Goal: Task Accomplishment & Management: Complete application form

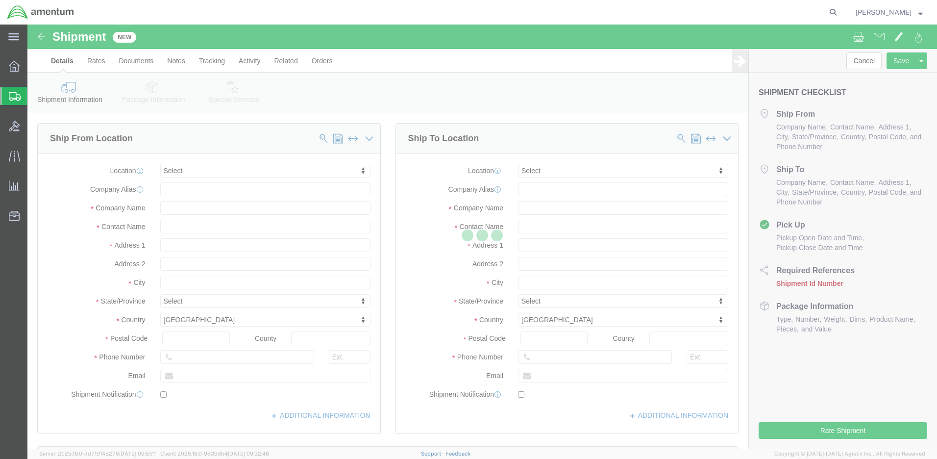
select select
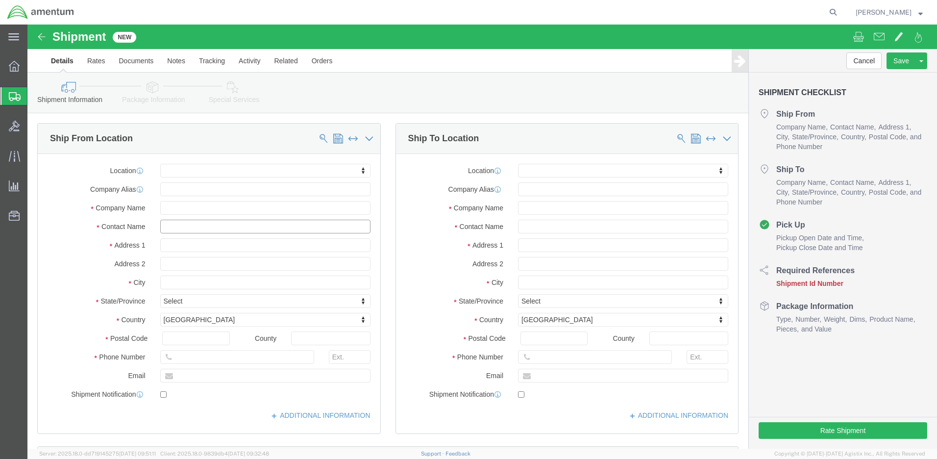
click input "text"
type input "[PERSON_NAME]"
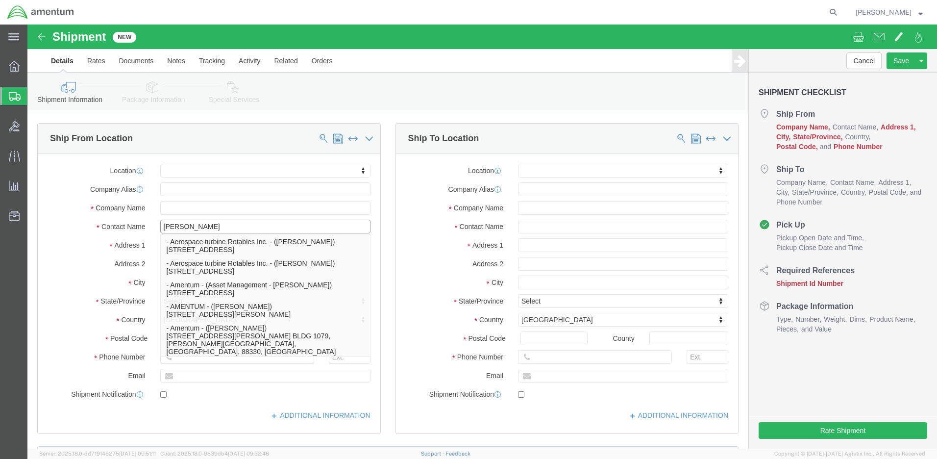
click p "- Amentum - ([PERSON_NAME]***) BLDG [STREET_ADDRESS][PERSON_NAME] Defrenn Army …"
select select "[GEOGRAPHIC_DATA]"
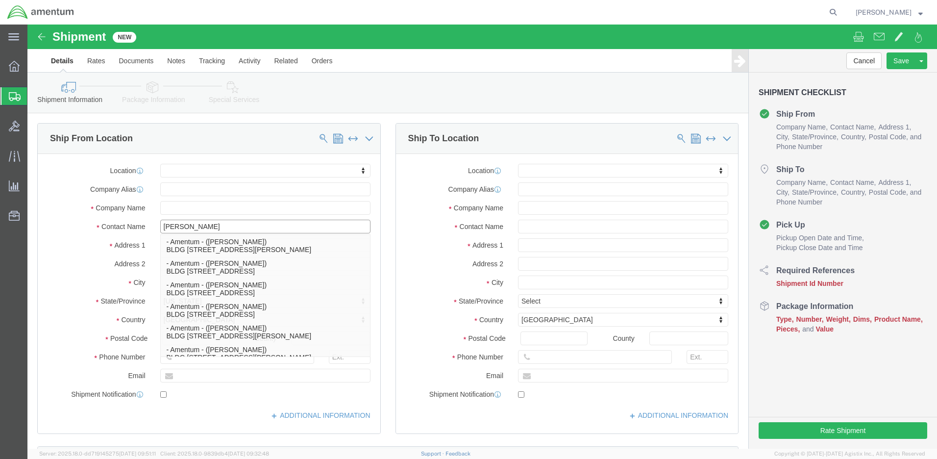
type input "[PERSON_NAME]"
click div "Location My Profile Location [PHONE_NUMBER] [PHONE_NUMBER] [PHONE_NUMBER] [PHON…"
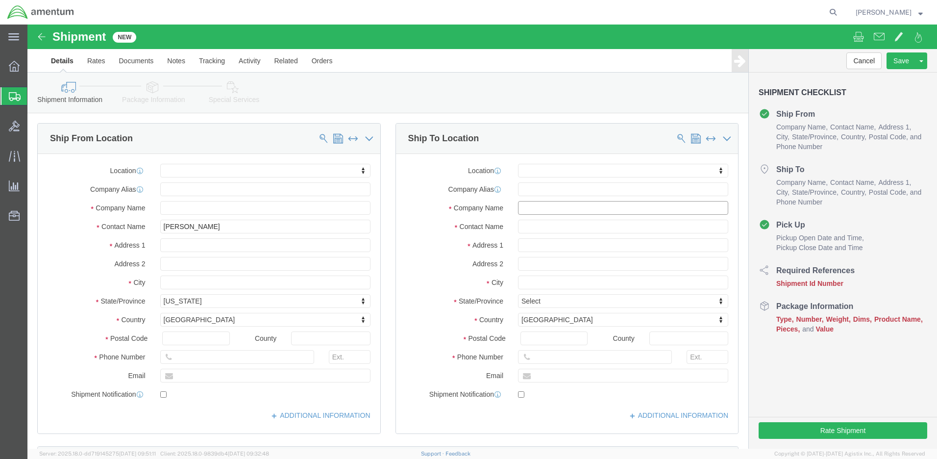
click input "text"
type input "AMCOM AFMD C/O Amentum"
click input "text"
paste input "[PERSON_NAME] ([PERSON_NAME]) Day"
click input "[PERSON_NAME] ([PERSON_NAME]) Day"
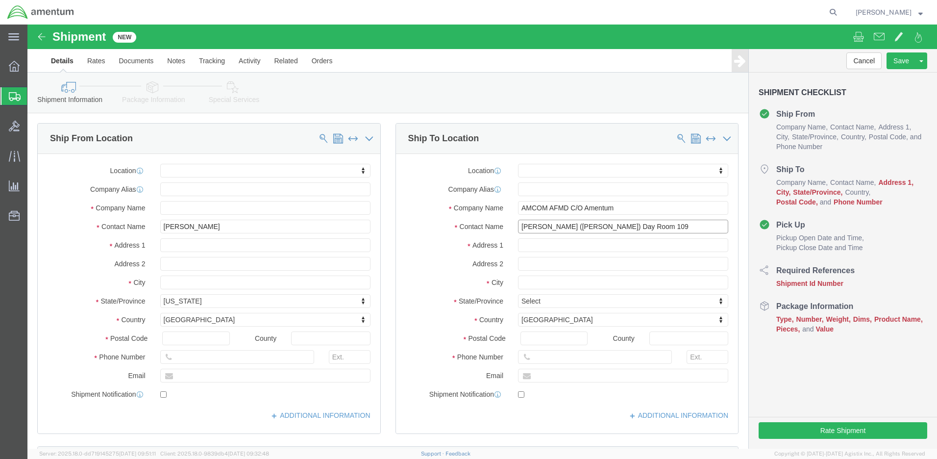
type input "[PERSON_NAME] ([PERSON_NAME]) Day Room 109"
click input "text"
paste input "Water’s Edge the Strand"
type input "Water’s Edge the Strand"
click input "text"
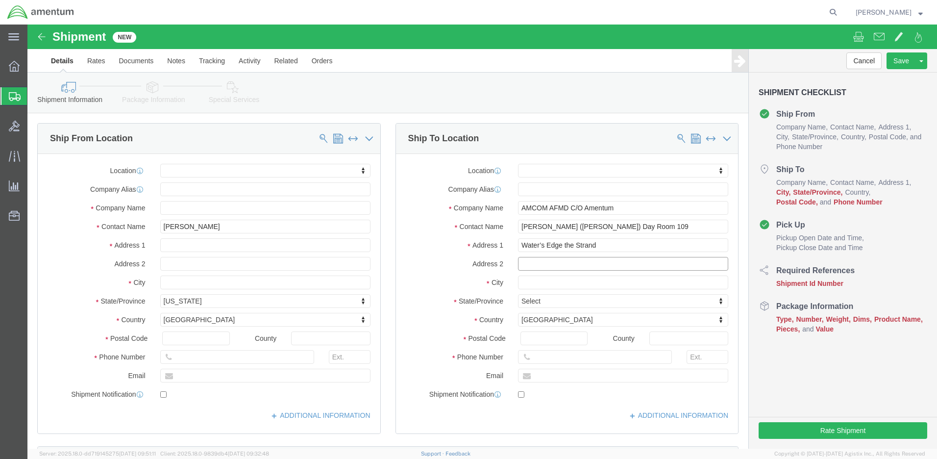
paste input "63 The Strand"
type input "63 The Strand"
click input "text"
paste input "North [PERSON_NAME]"
click input "North [PERSON_NAME]"
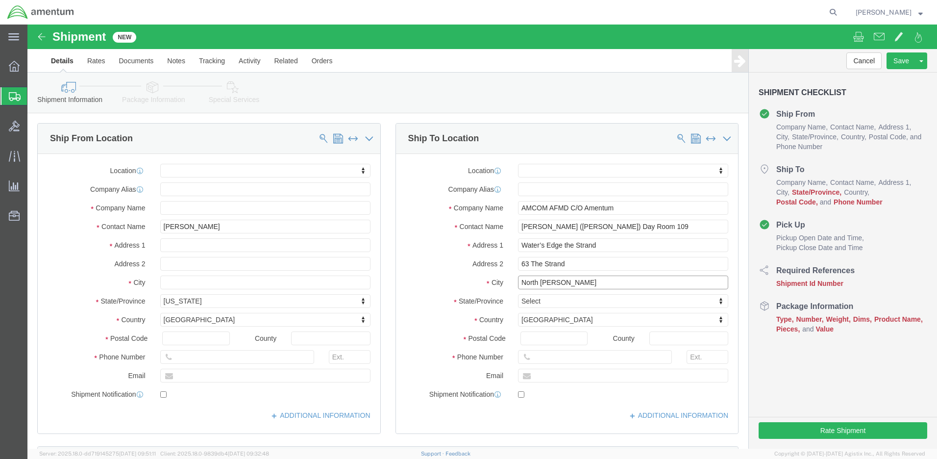
paste input "QLD"
type input "North [PERSON_NAME] QLD"
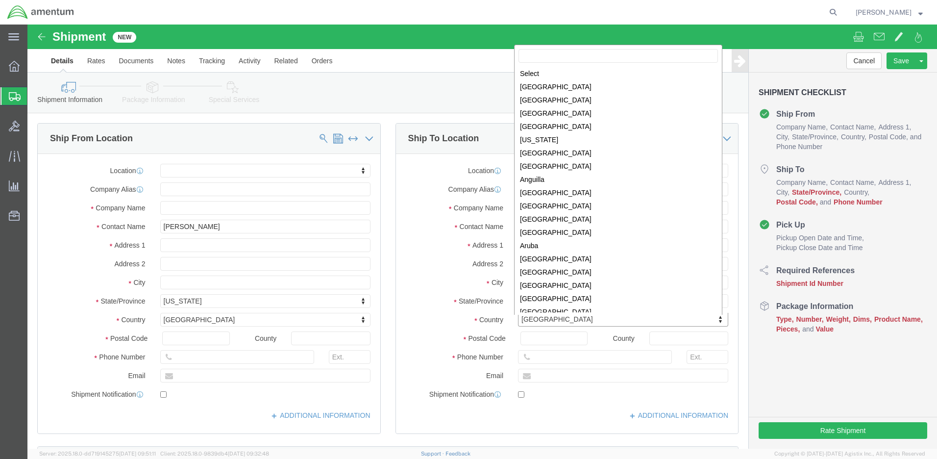
click body "Shipment New Details Rates Documents Notes Tracking Activity Related Orders Can…"
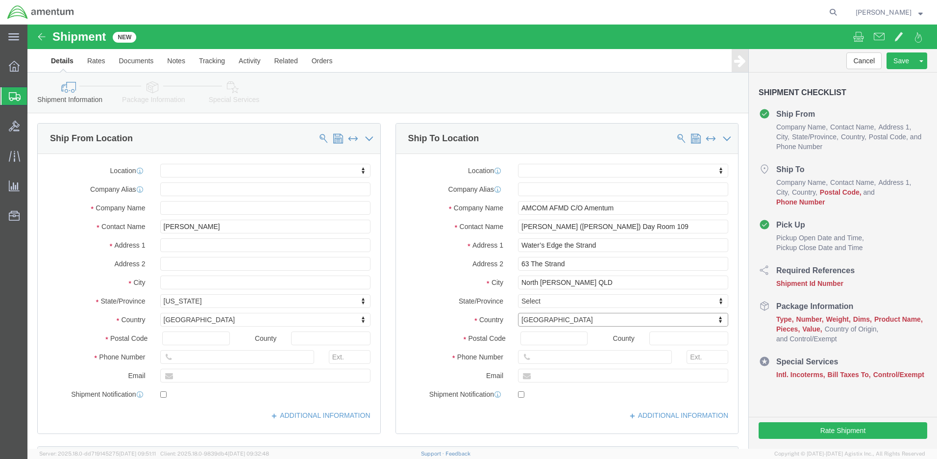
click body "Shipment New Details Rates Documents Notes Tracking Activity Related Orders Can…"
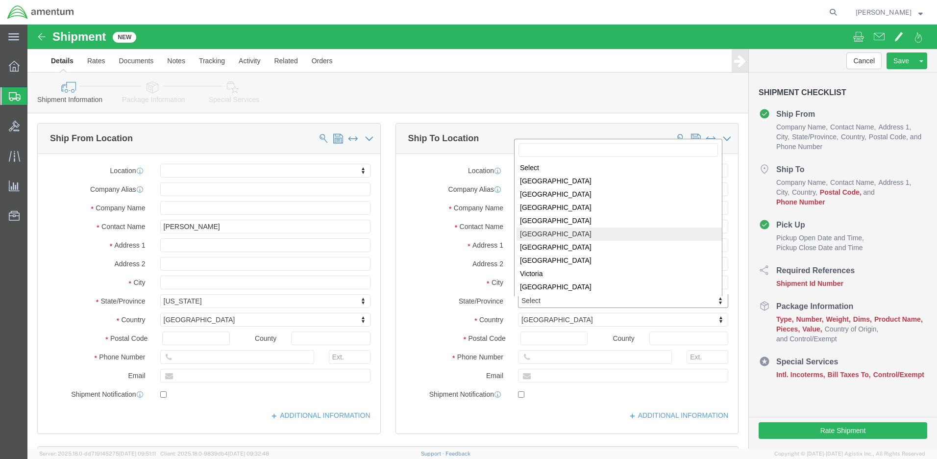
select select "QLD"
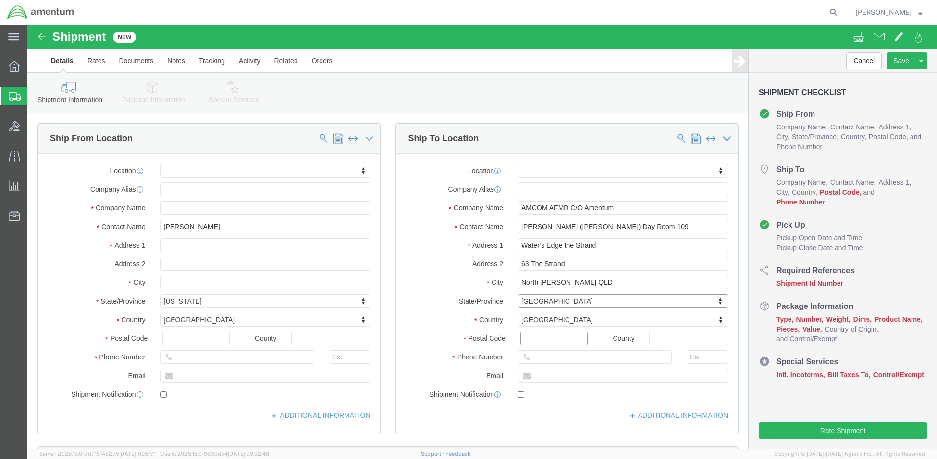
click input "Postal Code"
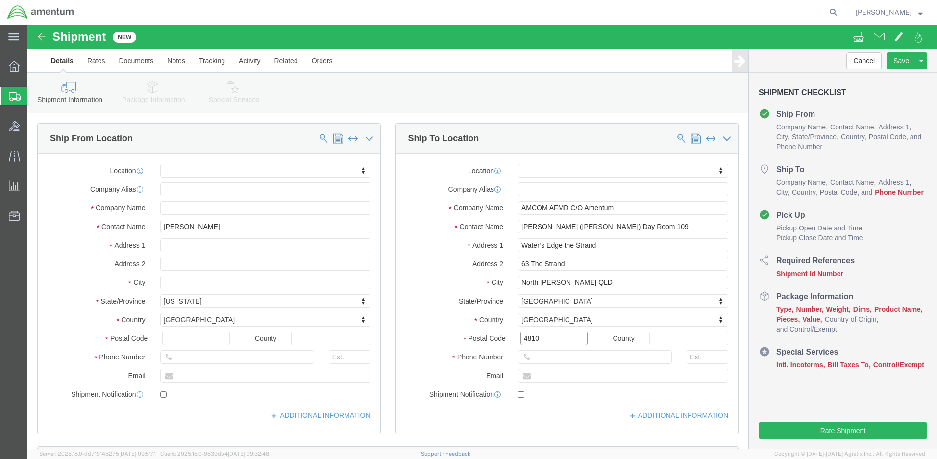
type input "4810"
click input "text"
paste input "[PHONE_NUMBER]"
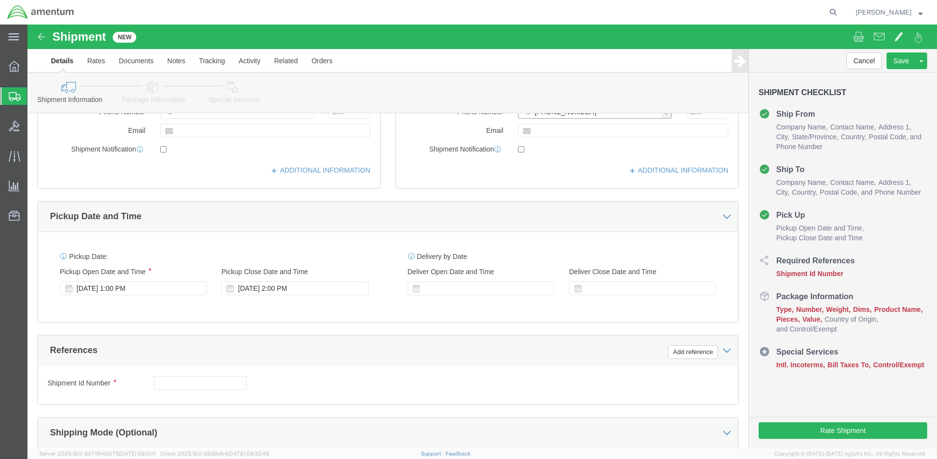
scroll to position [294, 0]
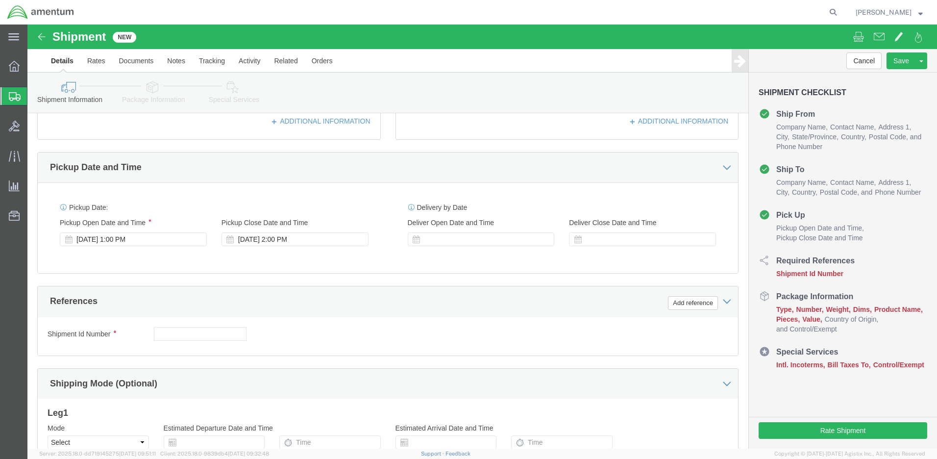
type input "[PHONE_NUMBER]"
click input "text"
paste input "4999.R.2541.AM.DN.2C.ASTR.00"
type input "4999.R.2541.AM.DN.2C.ASTR.00"
click button "Continue"
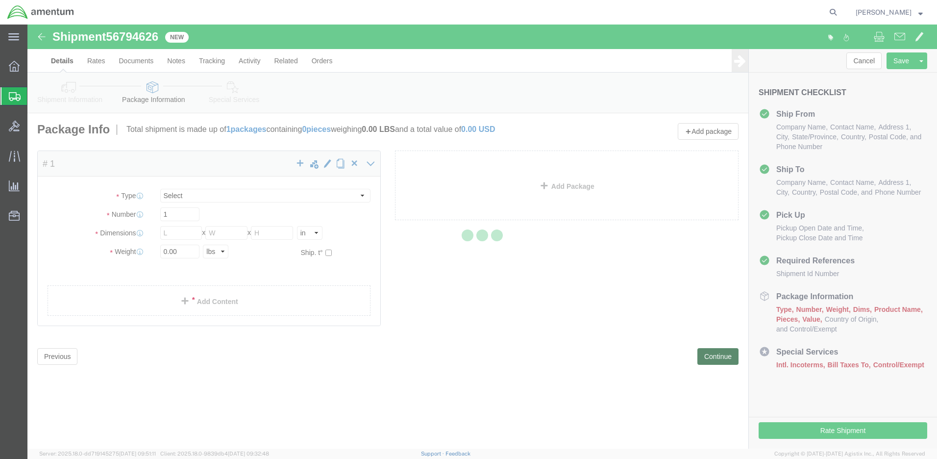
select select "CBOX"
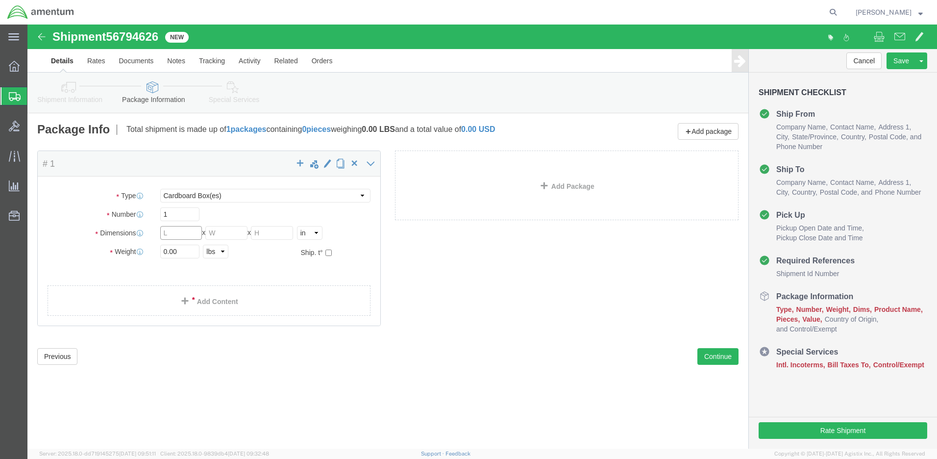
click input "text"
type input "19"
type input "16"
type input "7"
type input "22.0"
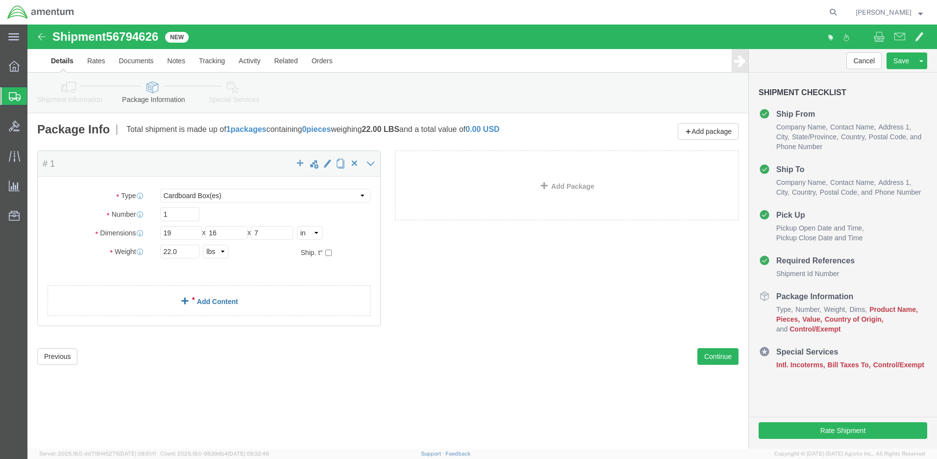
click link "Add Content"
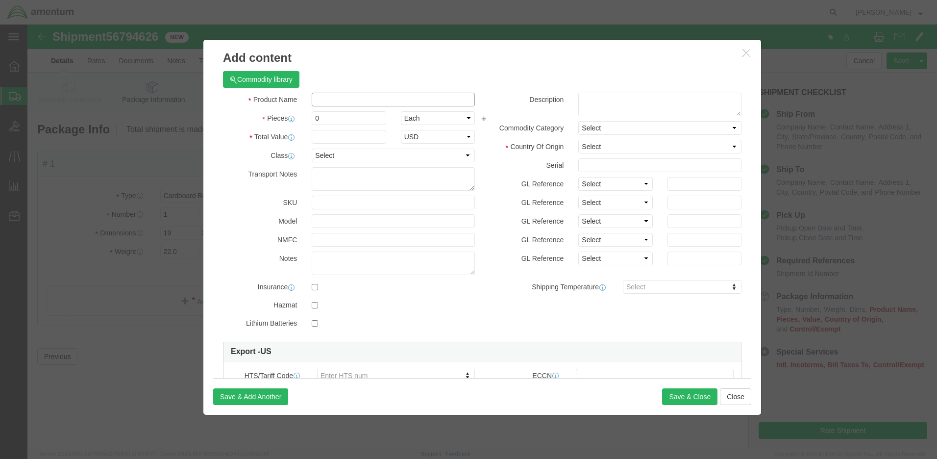
click input "text"
type input "Docking Stations"
type input "6"
